Goal: Communication & Community: Answer question/provide support

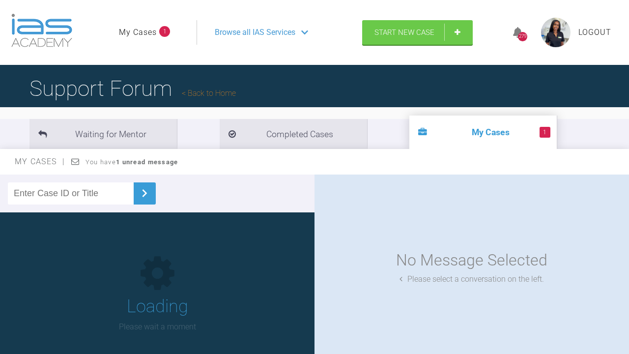
scroll to position [68, 0]
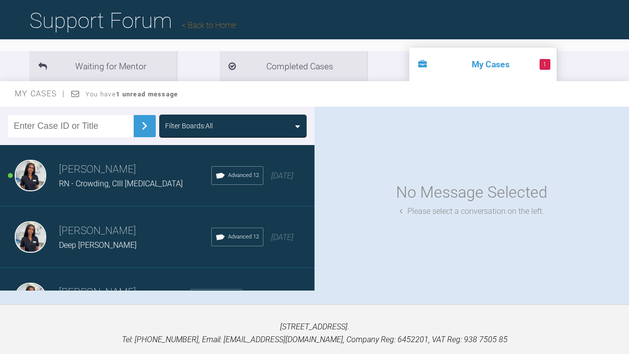
click at [78, 175] on h3 "[PERSON_NAME]" at bounding box center [135, 169] width 152 height 17
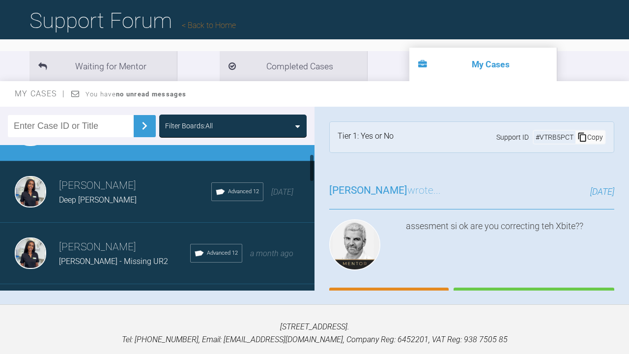
scroll to position [45, 0]
click at [121, 192] on h3 "[PERSON_NAME]" at bounding box center [135, 186] width 152 height 17
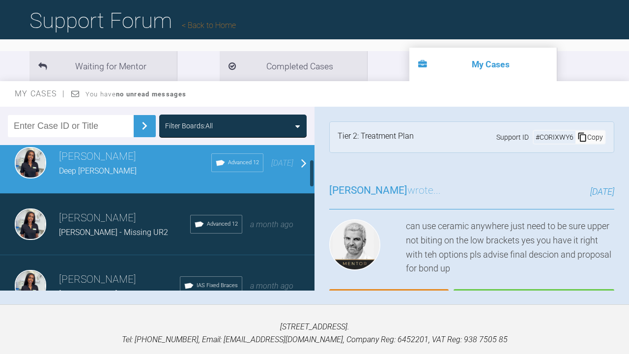
scroll to position [106, 0]
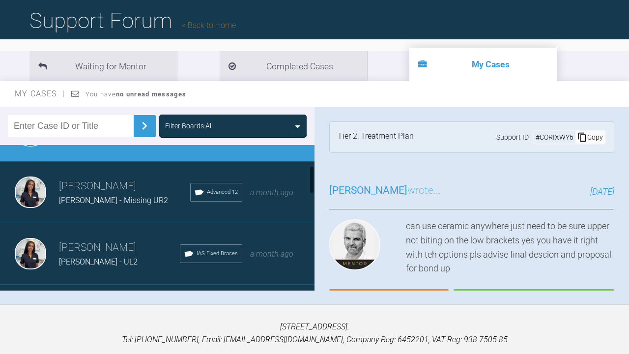
click at [125, 193] on h3 "[PERSON_NAME]" at bounding box center [124, 186] width 131 height 17
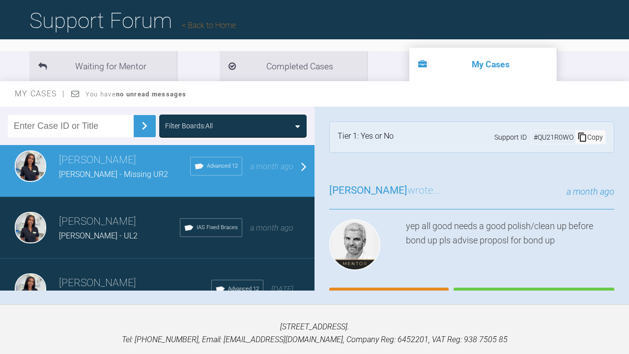
scroll to position [138, 0]
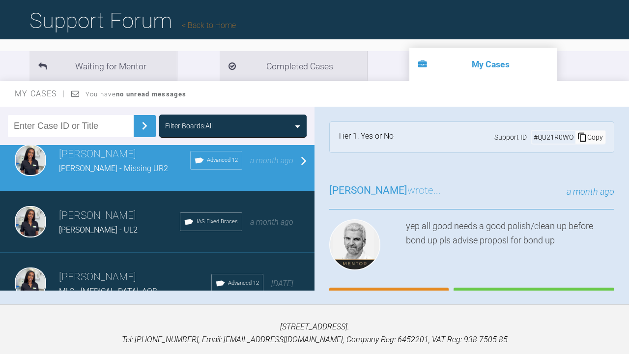
click at [127, 227] on div "[PERSON_NAME] - UL2" at bounding box center [119, 230] width 121 height 13
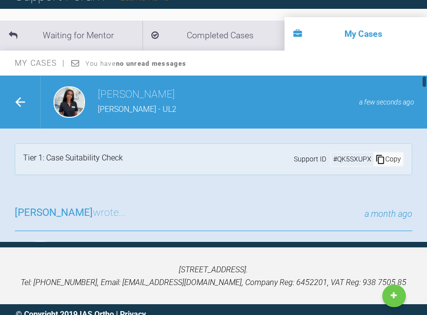
scroll to position [0, 0]
click at [20, 102] on icon at bounding box center [20, 102] width 10 height 10
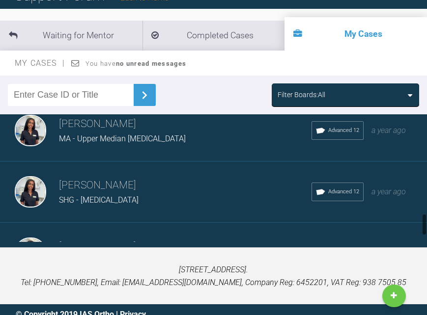
scroll to position [566, 0]
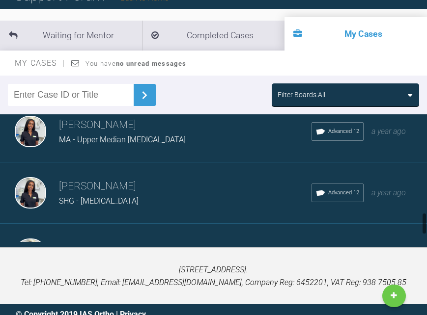
click at [65, 138] on span "MA - Upper Median [MEDICAL_DATA]" at bounding box center [122, 139] width 127 height 9
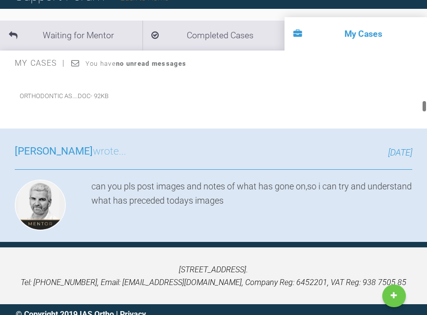
scroll to position [732, 0]
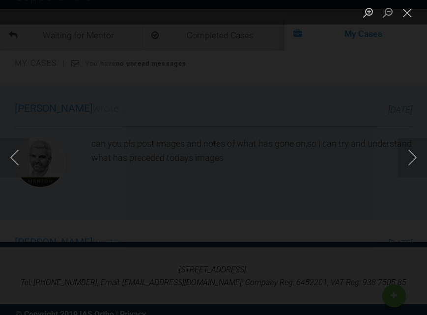
click at [404, 10] on button "Close lightbox" at bounding box center [407, 12] width 20 height 17
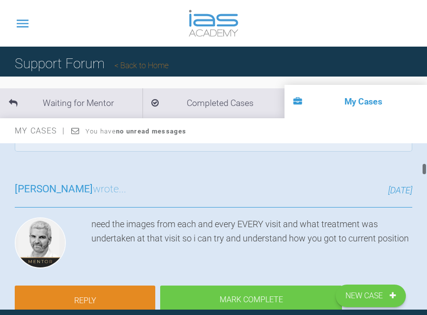
scroll to position [24, 0]
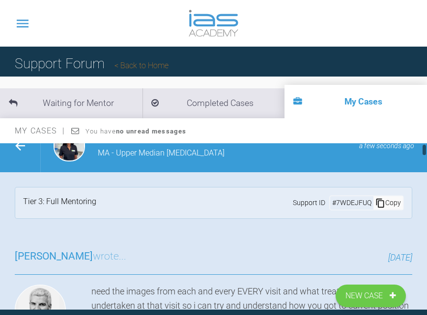
click at [17, 159] on div at bounding box center [20, 145] width 41 height 53
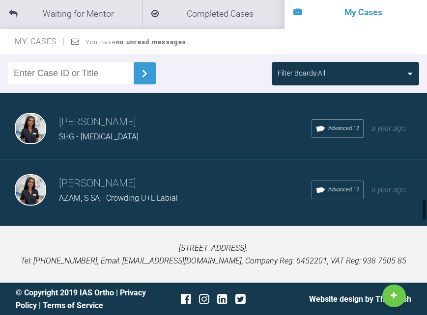
scroll to position [89, 0]
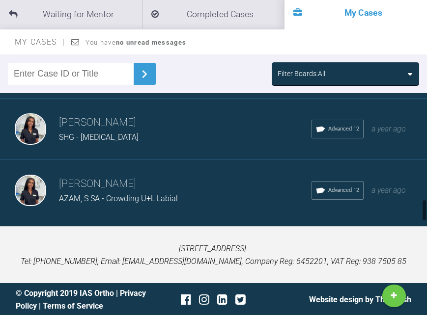
click at [97, 214] on div "[PERSON_NAME], S SA - Crowding U+L Labial Advanced 12 a year ago" at bounding box center [213, 190] width 427 height 61
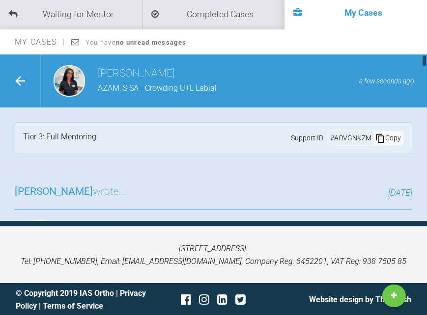
scroll to position [0, 0]
click at [30, 92] on div at bounding box center [20, 81] width 41 height 53
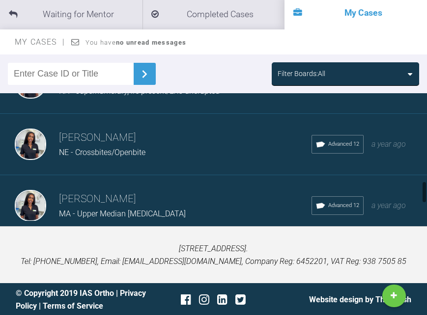
scroll to position [471, 0]
click at [135, 186] on div "[PERSON_NAME] MA - Upper Median [MEDICAL_DATA] Advanced 12 a year ago" at bounding box center [213, 205] width 427 height 61
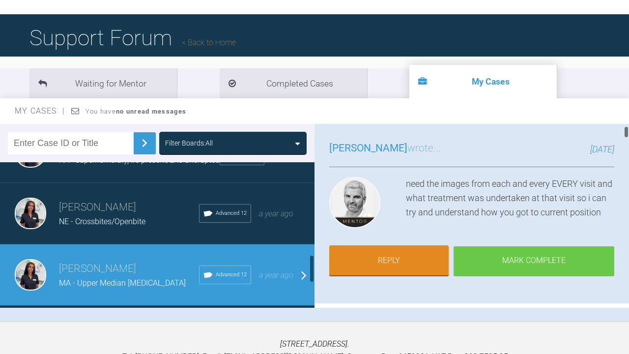
scroll to position [57, 0]
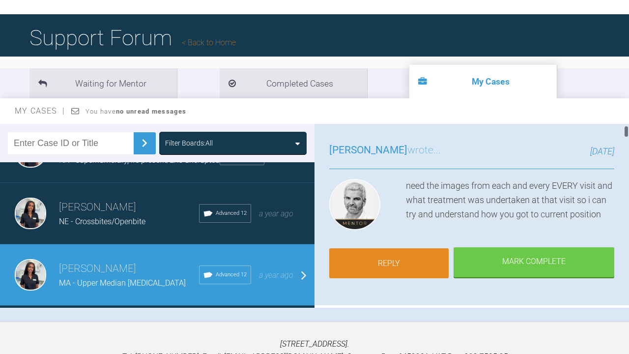
click at [412, 264] on link "Reply" at bounding box center [388, 263] width 119 height 30
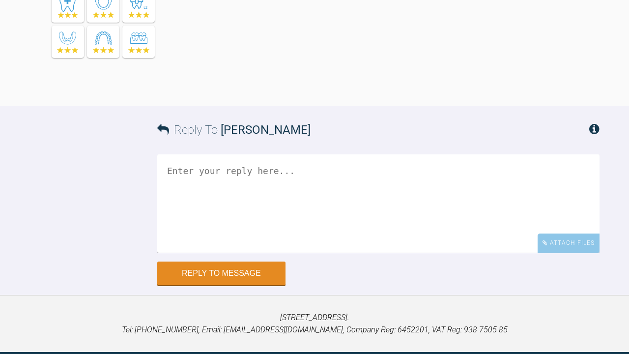
scroll to position [5618, 0]
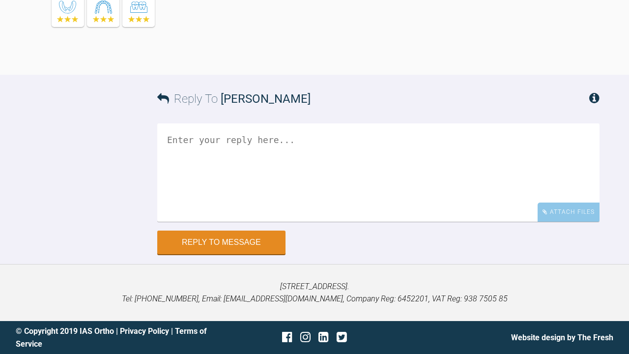
click at [353, 171] on textarea at bounding box center [378, 172] width 442 height 98
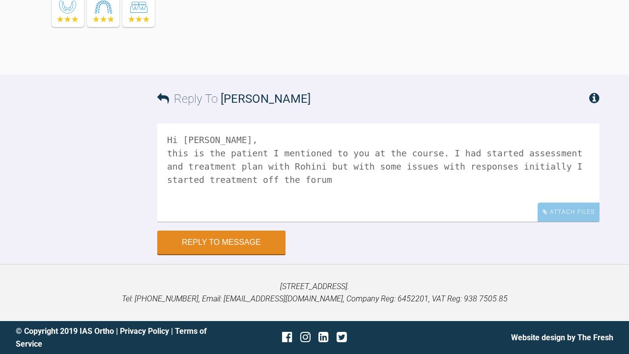
click at [479, 171] on textarea "Hi [PERSON_NAME], this is the patient I mentioned to you at the course. I had s…" at bounding box center [378, 172] width 442 height 98
drag, startPoint x: 479, startPoint y: 171, endPoint x: 319, endPoint y: 179, distance: 160.3
click at [319, 179] on textarea "Hi [PERSON_NAME], this is the patient I mentioned to you at the course. I had s…" at bounding box center [378, 172] width 442 height 98
drag, startPoint x: 169, startPoint y: 168, endPoint x: 463, endPoint y: 166, distance: 294.3
click at [463, 166] on textarea "Hi [PERSON_NAME], this is the patient I mentioned to you at the course. I had s…" at bounding box center [378, 172] width 442 height 98
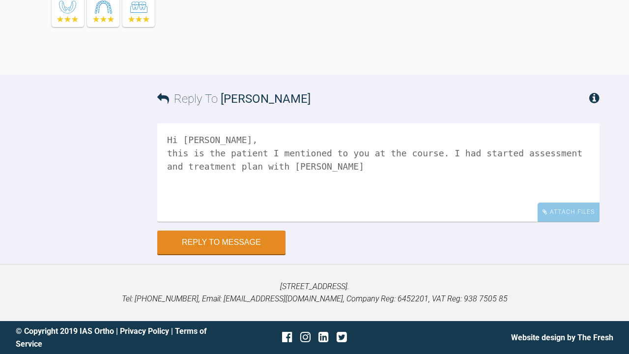
click at [365, 150] on textarea "Hi [PERSON_NAME], this is the patient I mentioned to you at the course. I had s…" at bounding box center [378, 172] width 442 height 98
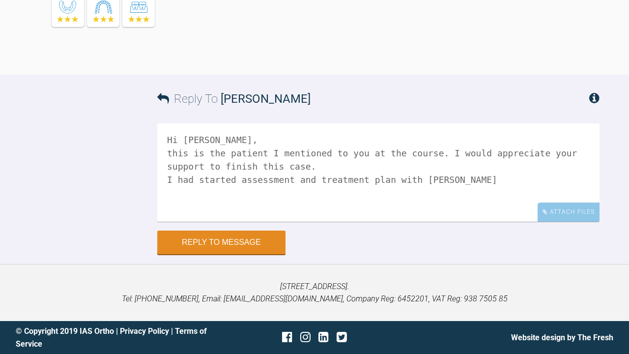
click at [402, 173] on textarea "Hi [PERSON_NAME], this is the patient I mentioned to you at the course. I would…" at bounding box center [378, 172] width 442 height 98
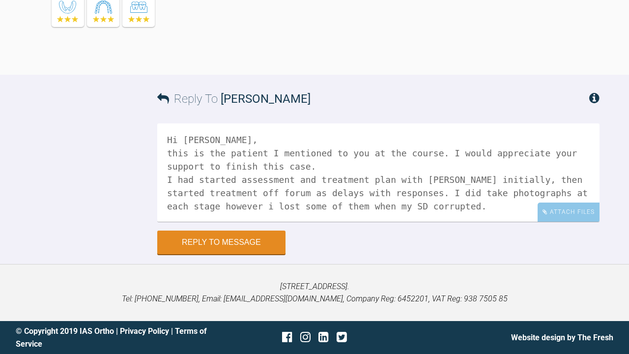
click at [227, 181] on textarea "Hi [PERSON_NAME], this is the patient I mentioned to you at the course. I would…" at bounding box center [378, 172] width 442 height 98
click at [587, 182] on textarea "Hi [PERSON_NAME], this is the patient I mentioned to you at the course. I would…" at bounding box center [378, 172] width 442 height 98
drag, startPoint x: 492, startPoint y: 155, endPoint x: 557, endPoint y: 155, distance: 65.3
click at [557, 155] on textarea "Hi [PERSON_NAME], this is the patient I mentioned to you at the course. I would…" at bounding box center [378, 172] width 442 height 98
click at [584, 185] on textarea "Hi [PERSON_NAME], this is the patient I mentioned to you at the course. I would…" at bounding box center [378, 172] width 442 height 98
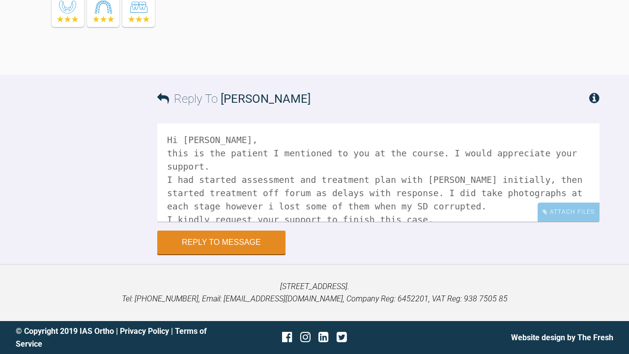
scroll to position [3, 0]
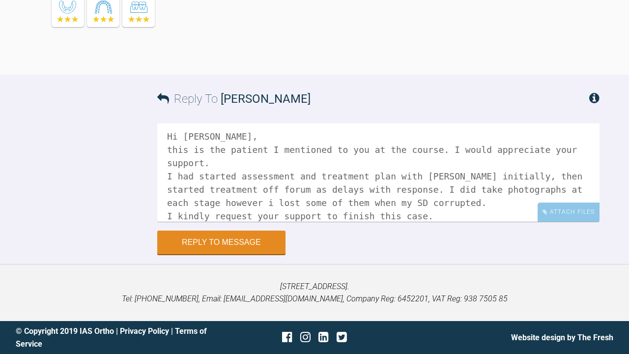
click at [355, 197] on textarea "Hi [PERSON_NAME], this is the patient I mentioned to you at the course. I would…" at bounding box center [378, 172] width 442 height 98
click at [366, 188] on textarea "Hi [PERSON_NAME], this is the patient I mentioned to you at the course. I would…" at bounding box center [378, 172] width 442 height 98
click at [358, 221] on textarea "Hi [PERSON_NAME], this is the patient I mentioned to you at the course. I would…" at bounding box center [378, 172] width 442 height 98
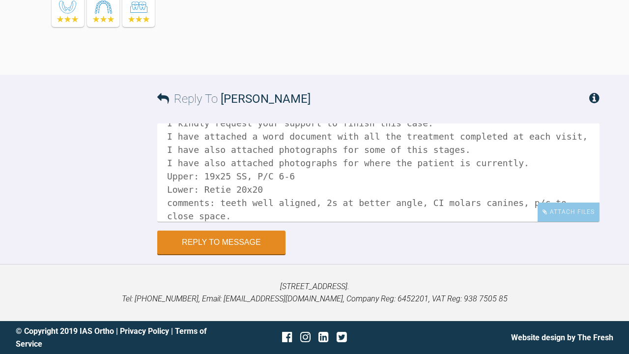
scroll to position [110, 0]
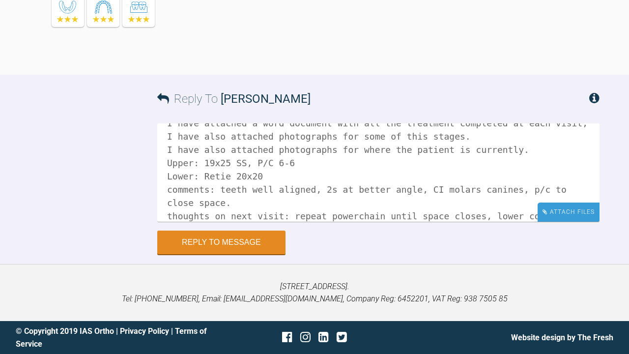
type textarea "Hi [PERSON_NAME], this is the patient I mentioned to you at the course. I would…"
click at [549, 215] on div "Attach Files" at bounding box center [568, 211] width 62 height 19
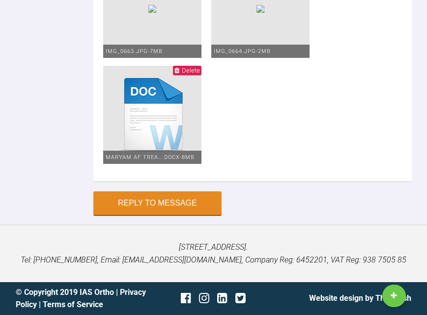
scroll to position [7241, 0]
click at [166, 216] on button "Reply to Message" at bounding box center [157, 205] width 128 height 24
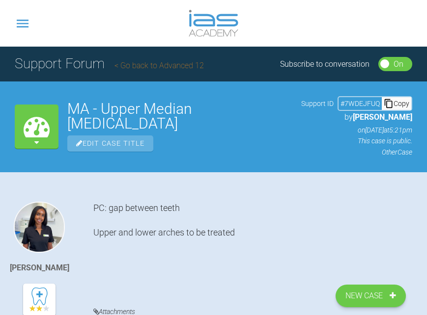
scroll to position [0, 0]
